Goal: Find specific page/section: Find specific page/section

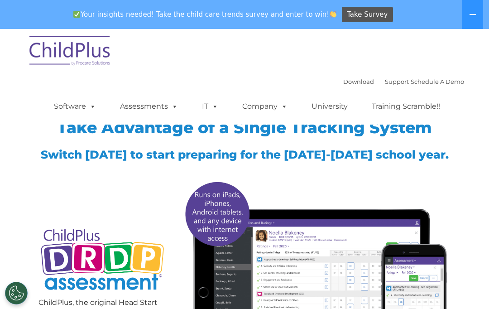
click at [71, 103] on link "Software" at bounding box center [75, 106] width 60 height 18
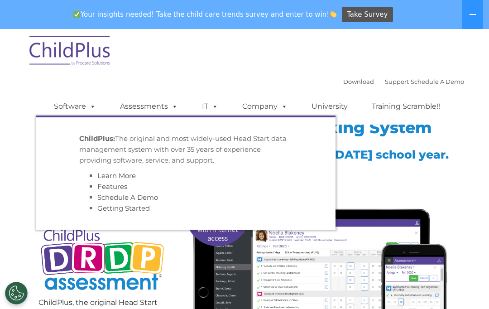
click at [145, 104] on link "Assessments" at bounding box center [149, 106] width 76 height 18
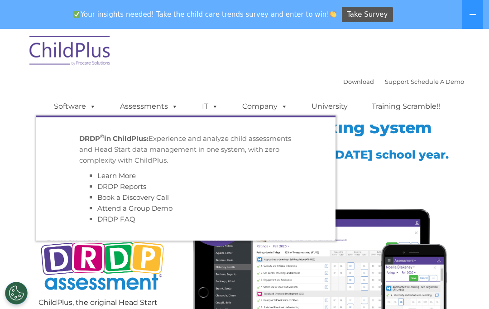
click at [110, 187] on link "DRDP Reports" at bounding box center [121, 186] width 49 height 9
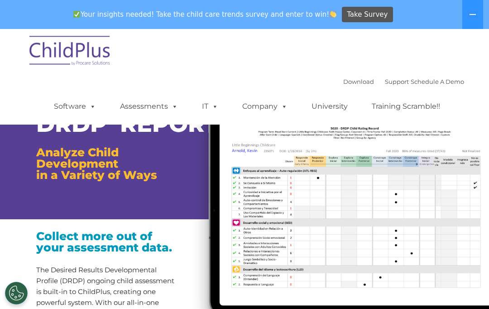
click at [128, 109] on link "Assessments" at bounding box center [149, 106] width 76 height 18
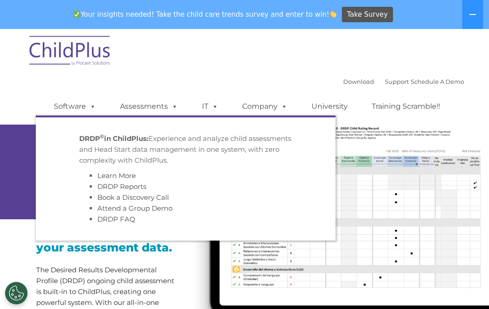
click at [137, 109] on link "Assessments" at bounding box center [149, 106] width 76 height 18
click at [133, 110] on link "Assessments" at bounding box center [149, 106] width 76 height 18
click at [128, 108] on link "Assessments" at bounding box center [149, 106] width 76 height 18
